Goal: Task Accomplishment & Management: Use online tool/utility

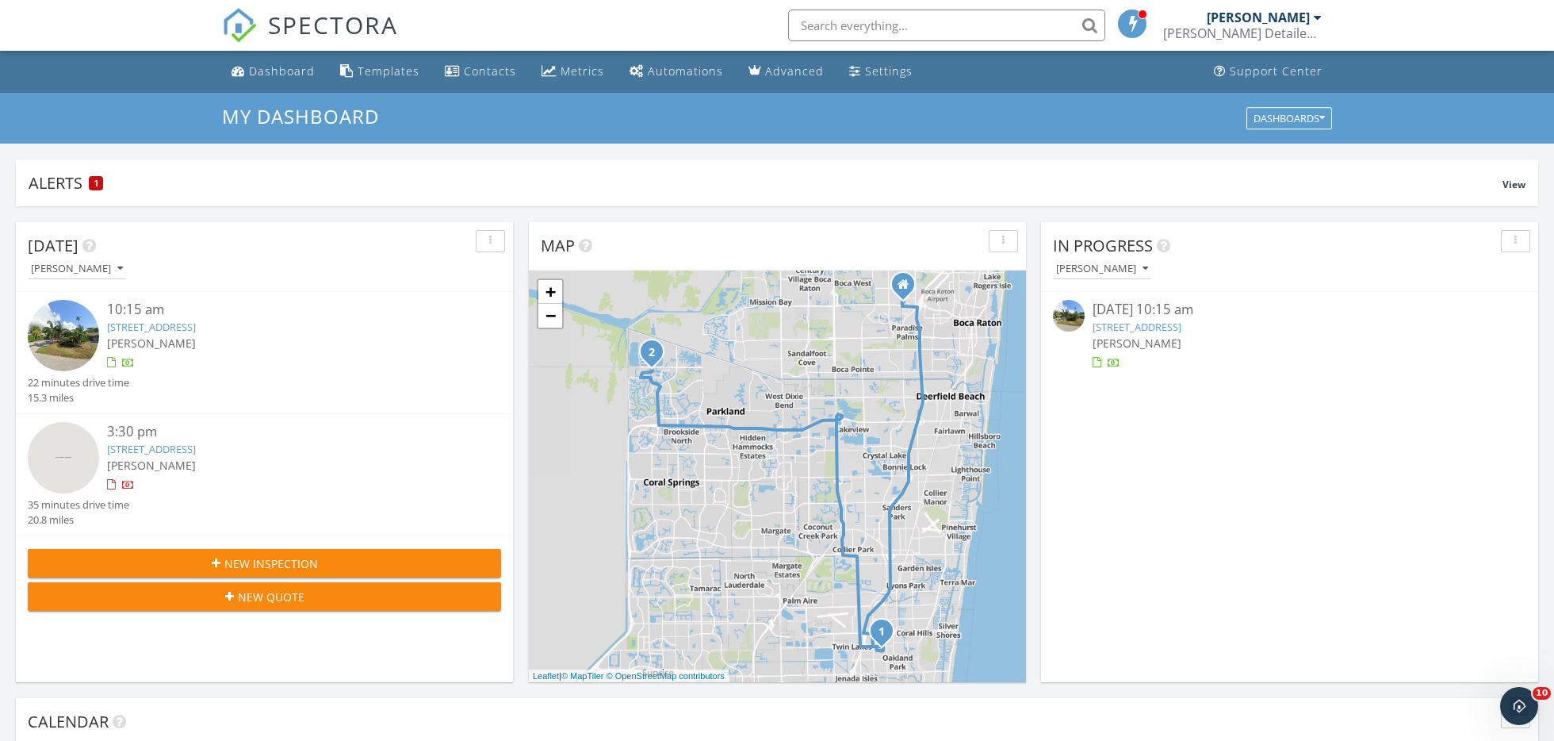
click at [1144, 328] on link "[STREET_ADDRESS]" at bounding box center [1137, 327] width 89 height 14
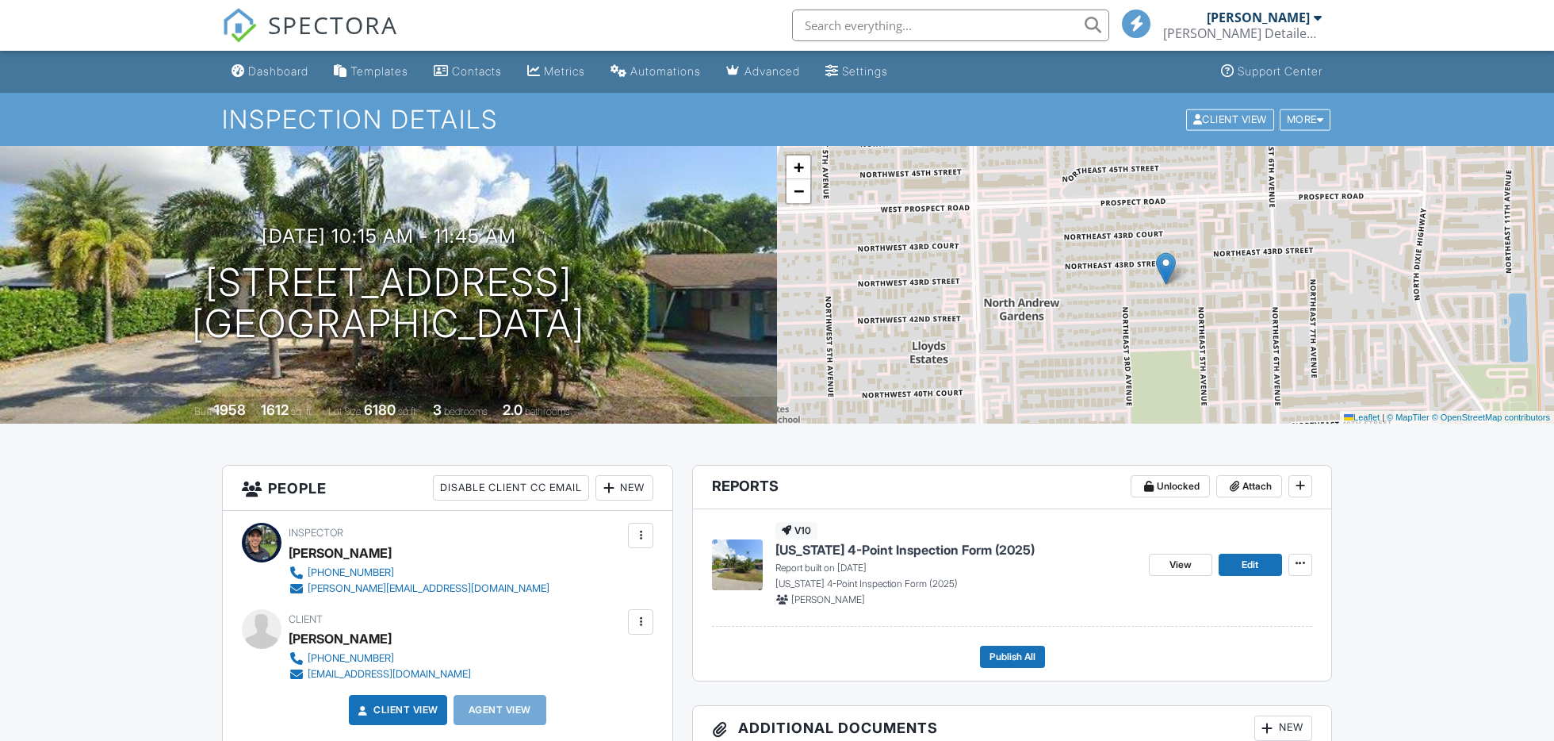
scroll to position [119, 0]
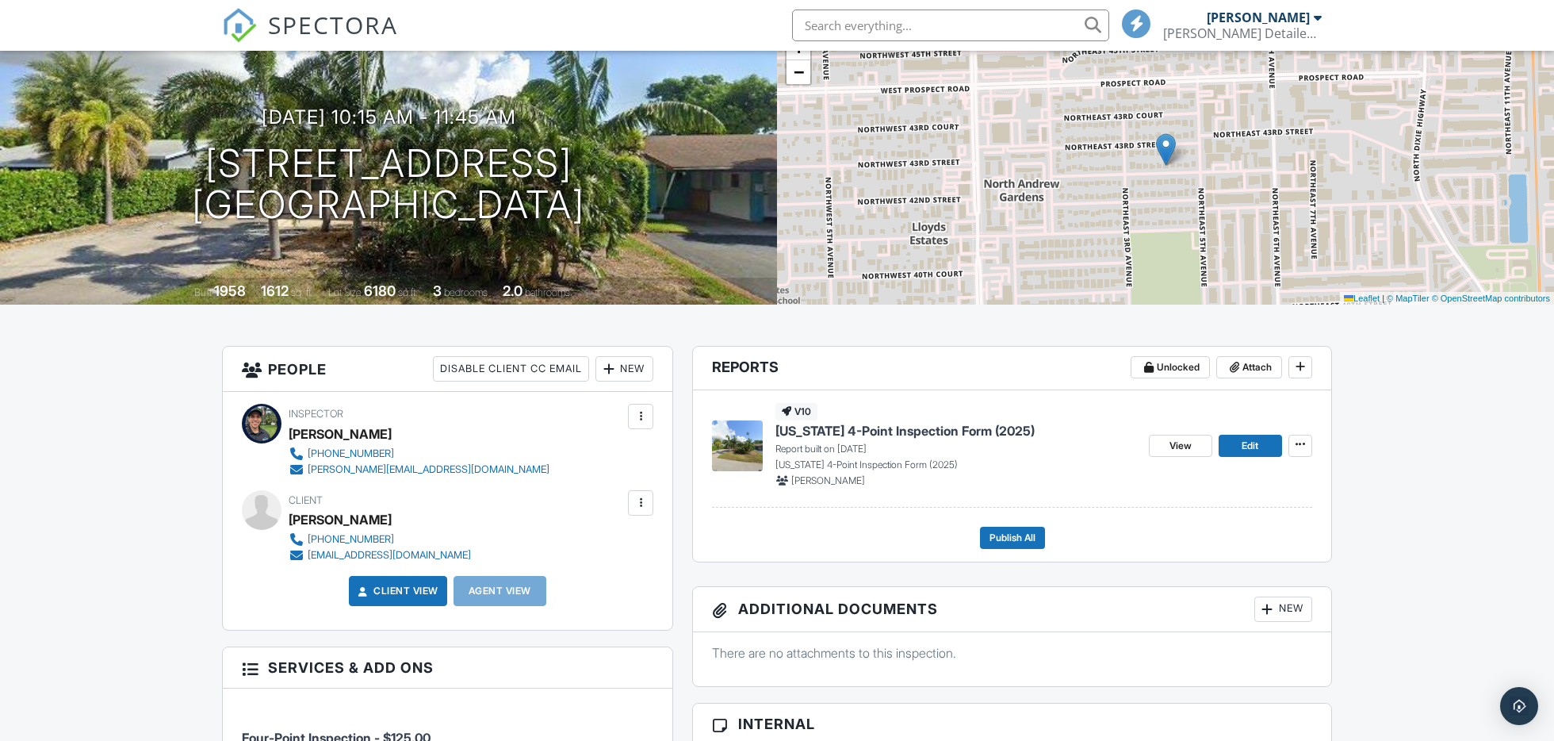
click at [860, 438] on span "[US_STATE] 4-Point Inspection Form (2025)" at bounding box center [905, 430] width 259 height 17
